Goal: Transaction & Acquisition: Download file/media

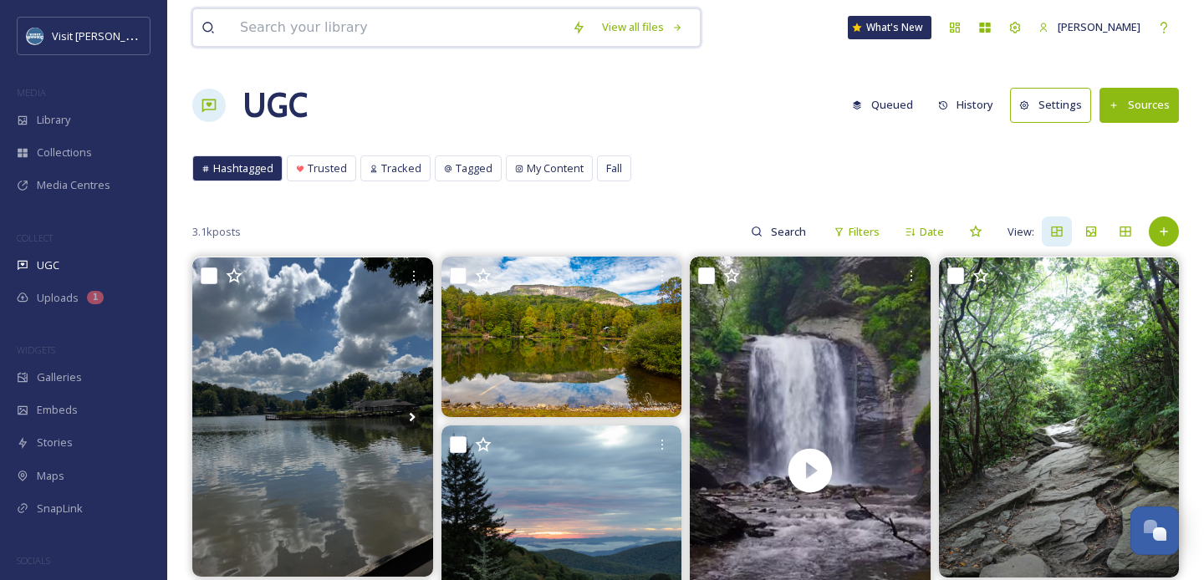
click at [316, 19] on input at bounding box center [398, 27] width 332 height 37
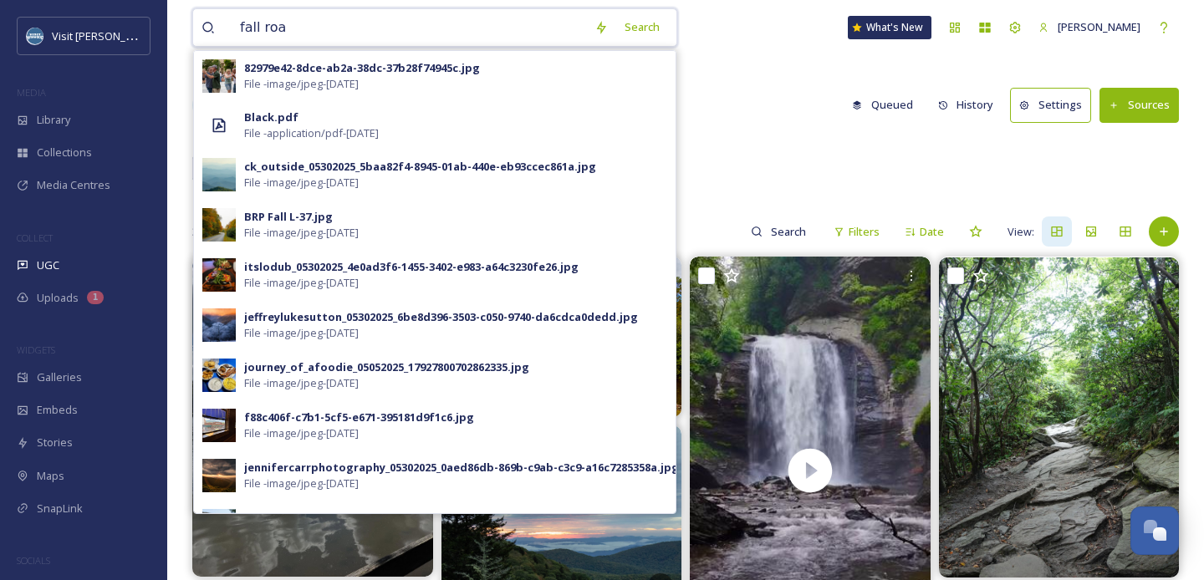
type input "fall road"
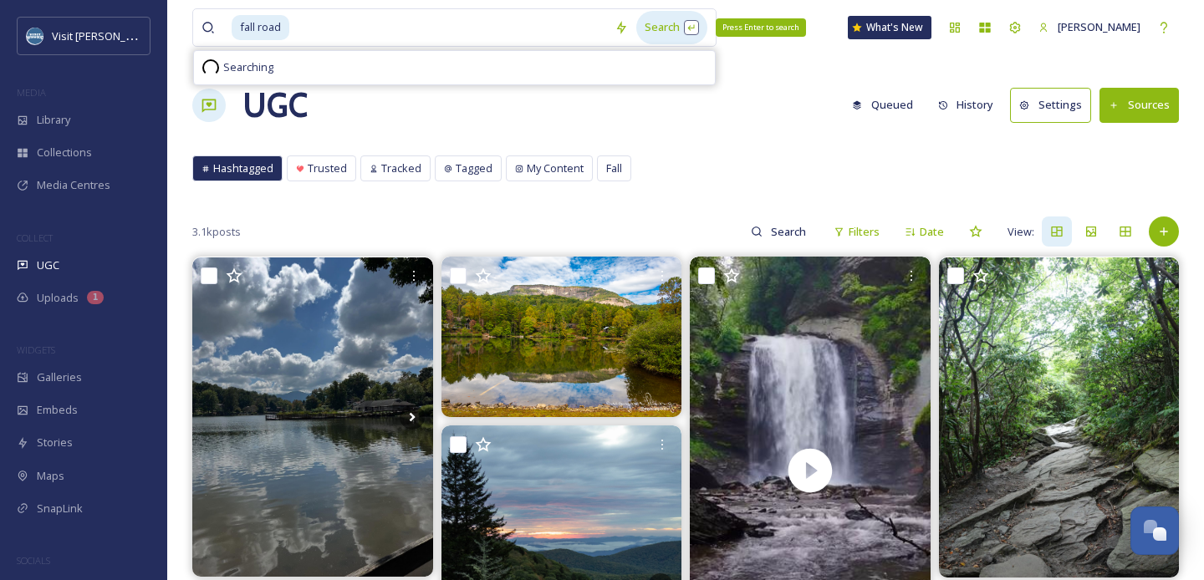
click at [651, 24] on div "Search Press Enter to search" at bounding box center [671, 27] width 71 height 33
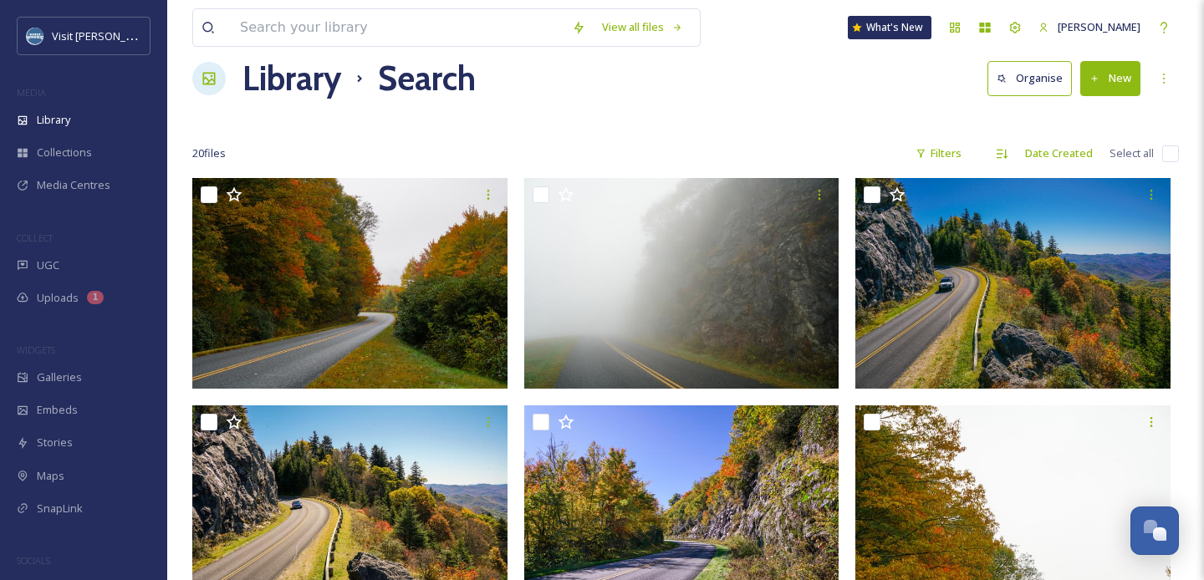
scroll to position [29, 0]
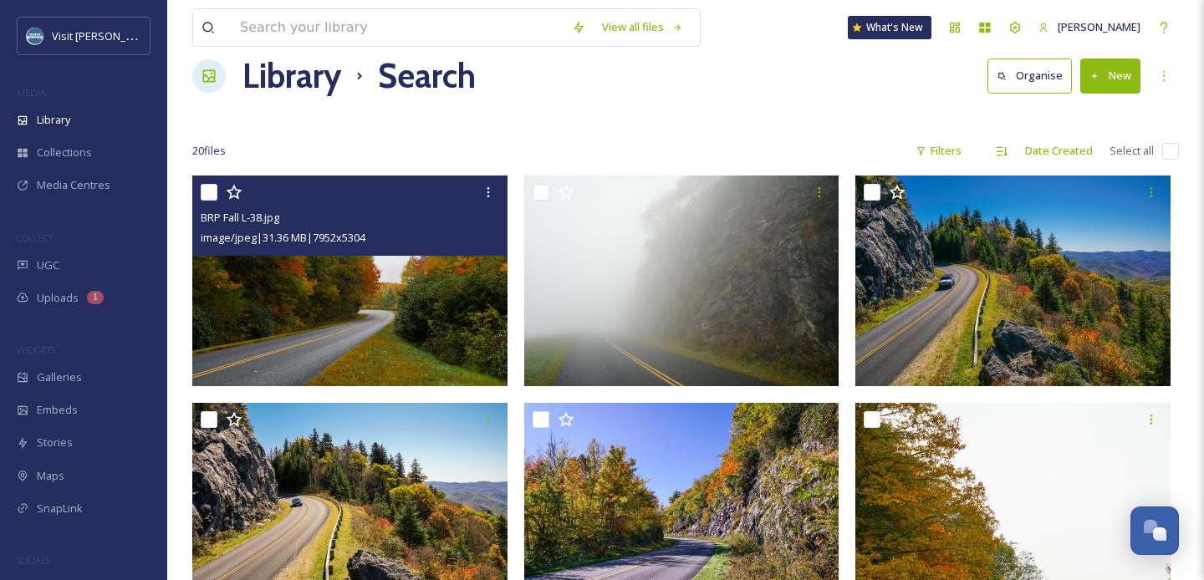
click at [335, 319] on img at bounding box center [349, 281] width 315 height 211
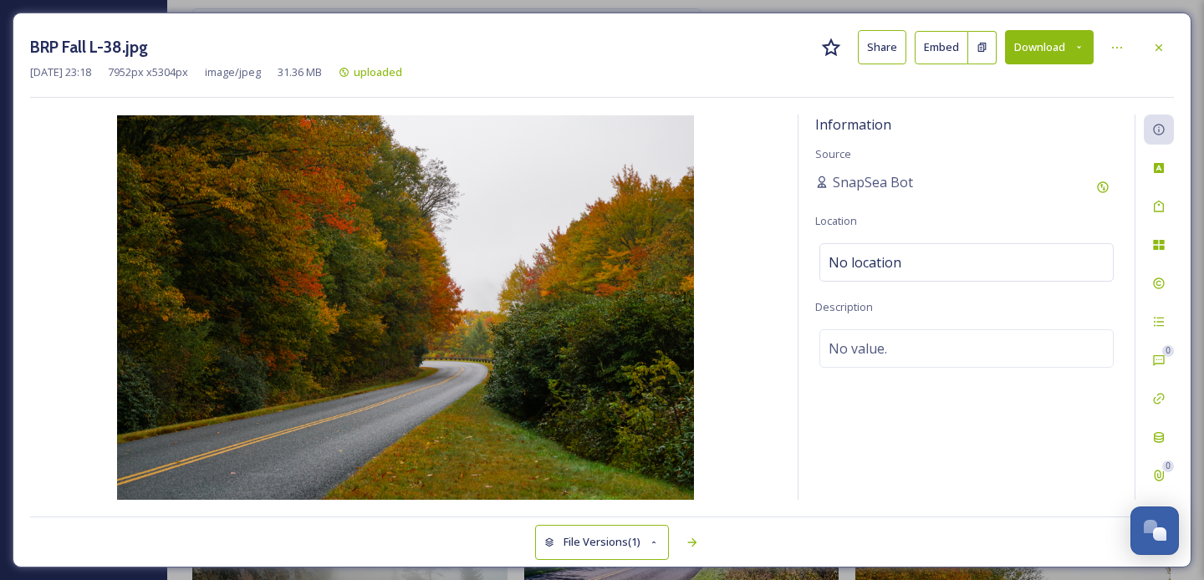
click at [1052, 49] on button "Download" at bounding box center [1049, 47] width 89 height 34
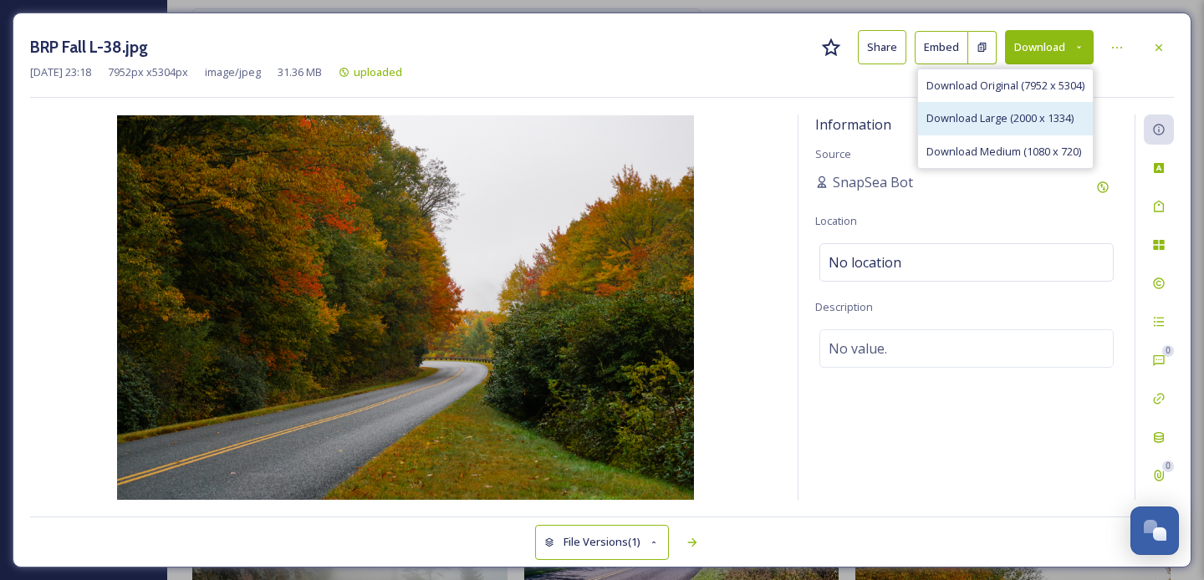
click at [980, 120] on span "Download Large (2000 x 1334)" at bounding box center [1000, 118] width 147 height 16
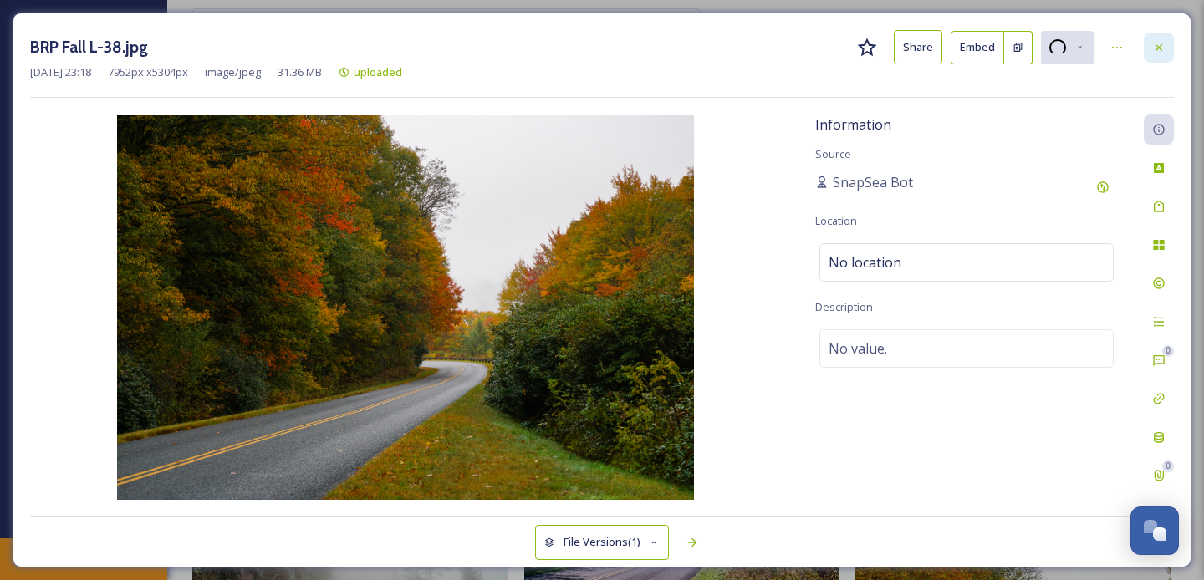
click at [1162, 43] on icon at bounding box center [1159, 46] width 7 height 7
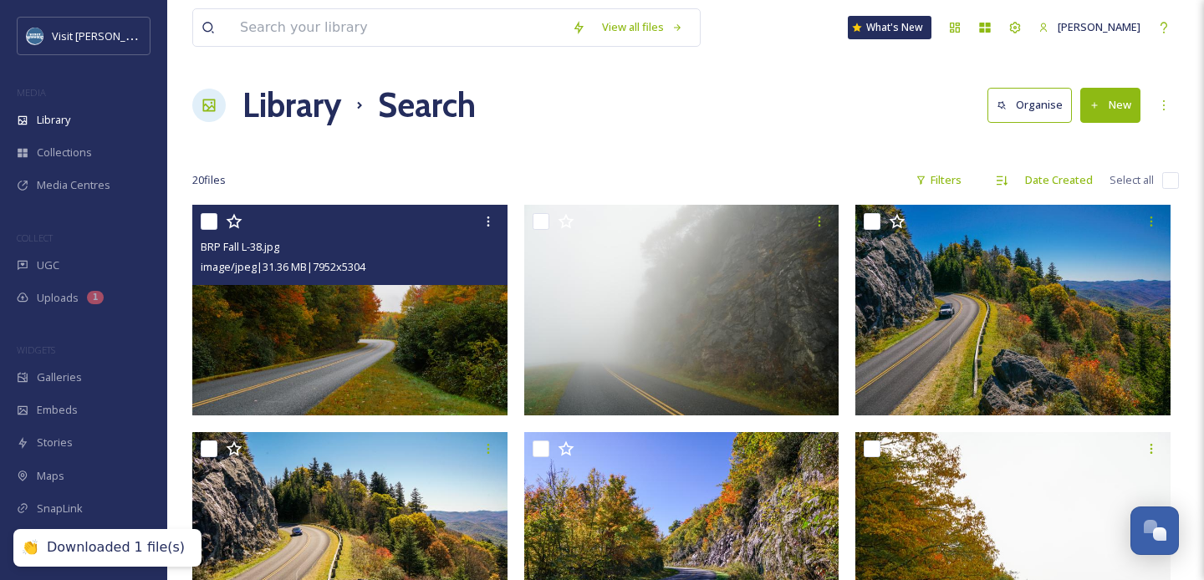
click at [327, 306] on img at bounding box center [349, 310] width 315 height 211
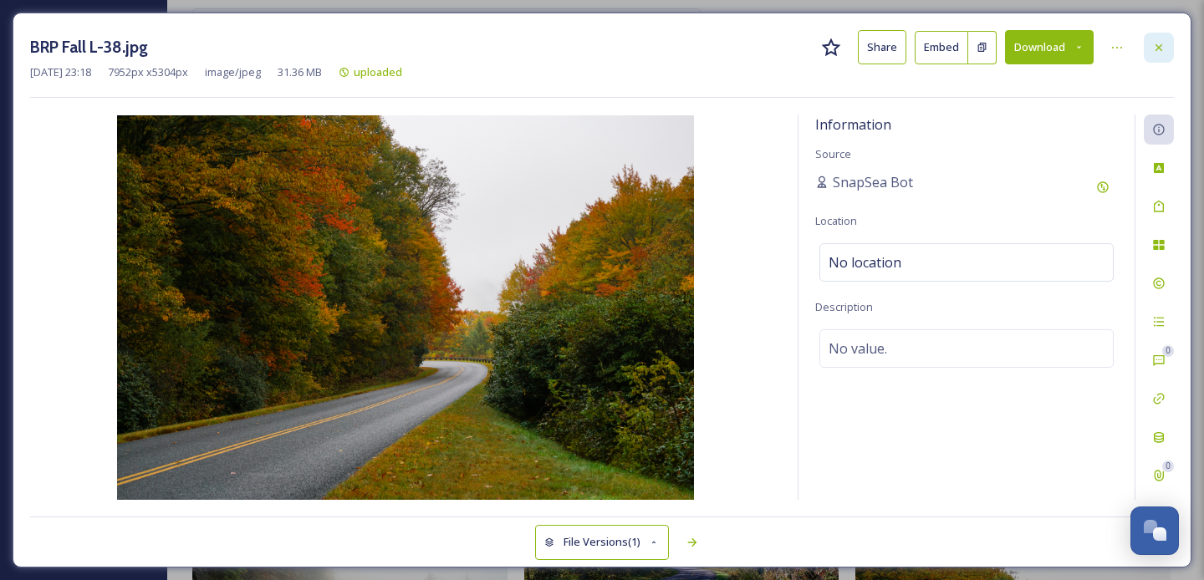
click at [1164, 46] on icon at bounding box center [1158, 47] width 13 height 13
